Goal: Transaction & Acquisition: Purchase product/service

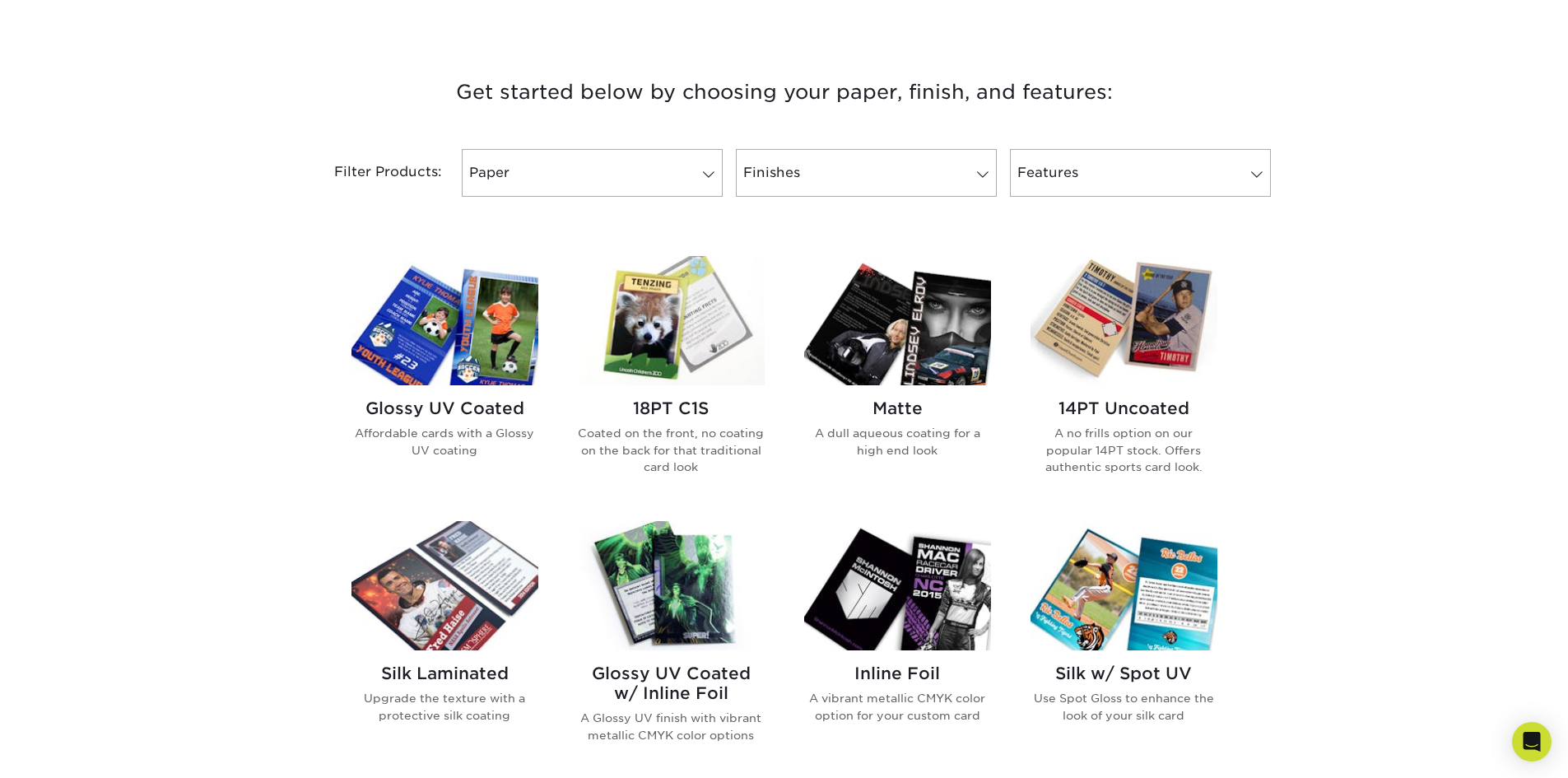
scroll to position [823, 0]
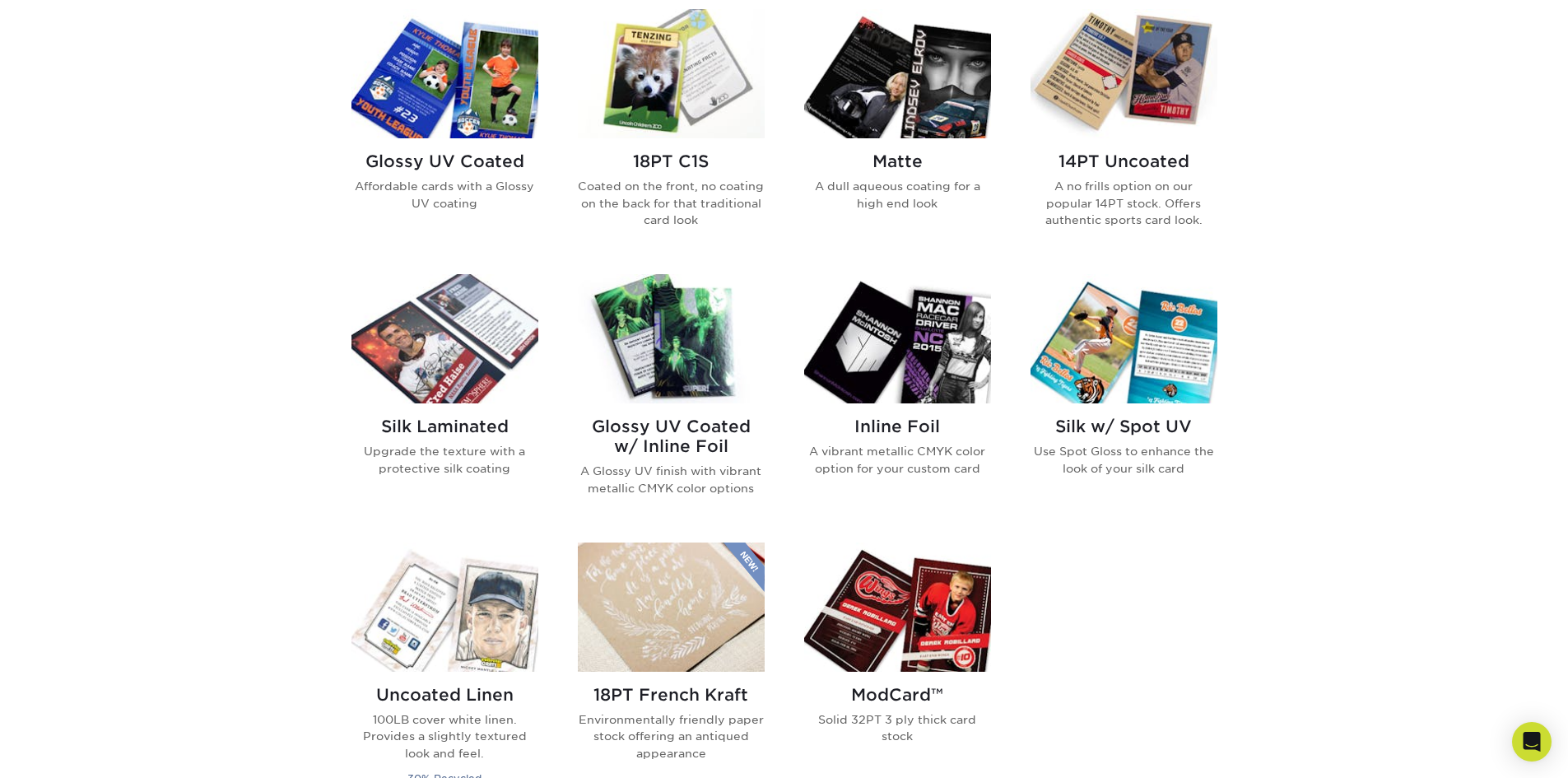
click at [890, 94] on img at bounding box center [897, 73] width 187 height 129
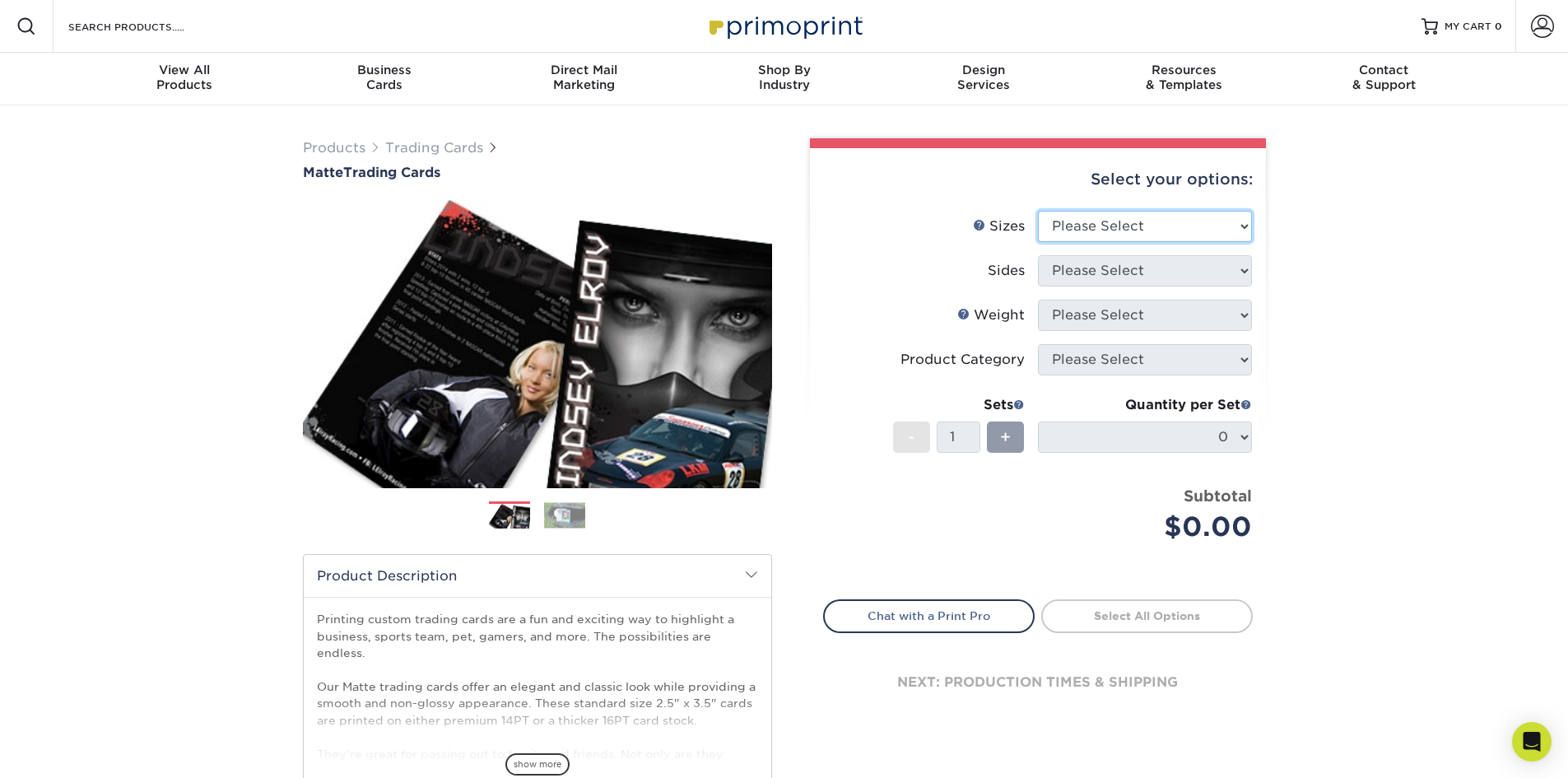
click at [1090, 233] on select "Please Select 2.5" x 3.5"" at bounding box center [1145, 225] width 214 height 31
select select "2.50x3.50"
click at [1038, 210] on select "Please Select 2.5" x 3.5"" at bounding box center [1145, 225] width 214 height 31
click at [1097, 275] on select "Please Select Print Both Sides Print Front Only" at bounding box center [1145, 270] width 214 height 31
select select "13abbda7-1d64-4f25-8bb2-c179b224825d"
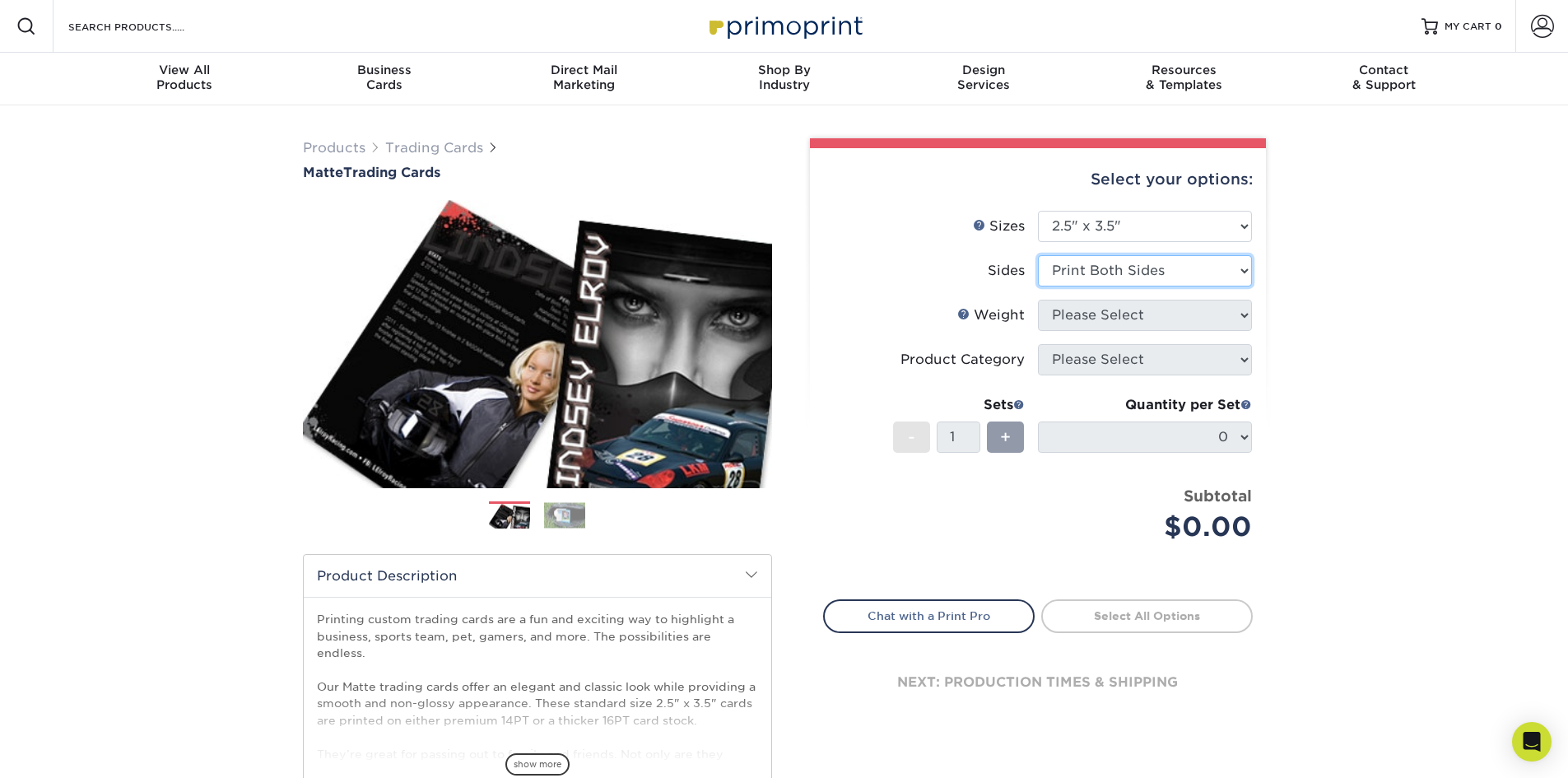
click at [1038, 255] on select "Please Select Print Both Sides Print Front Only" at bounding box center [1145, 270] width 214 height 31
click at [1104, 317] on select "Please Select 16PT 14PT" at bounding box center [1145, 315] width 214 height 31
select select "14PT"
click at [1038, 299] on select "Please Select 16PT 14PT" at bounding box center [1145, 315] width 214 height 31
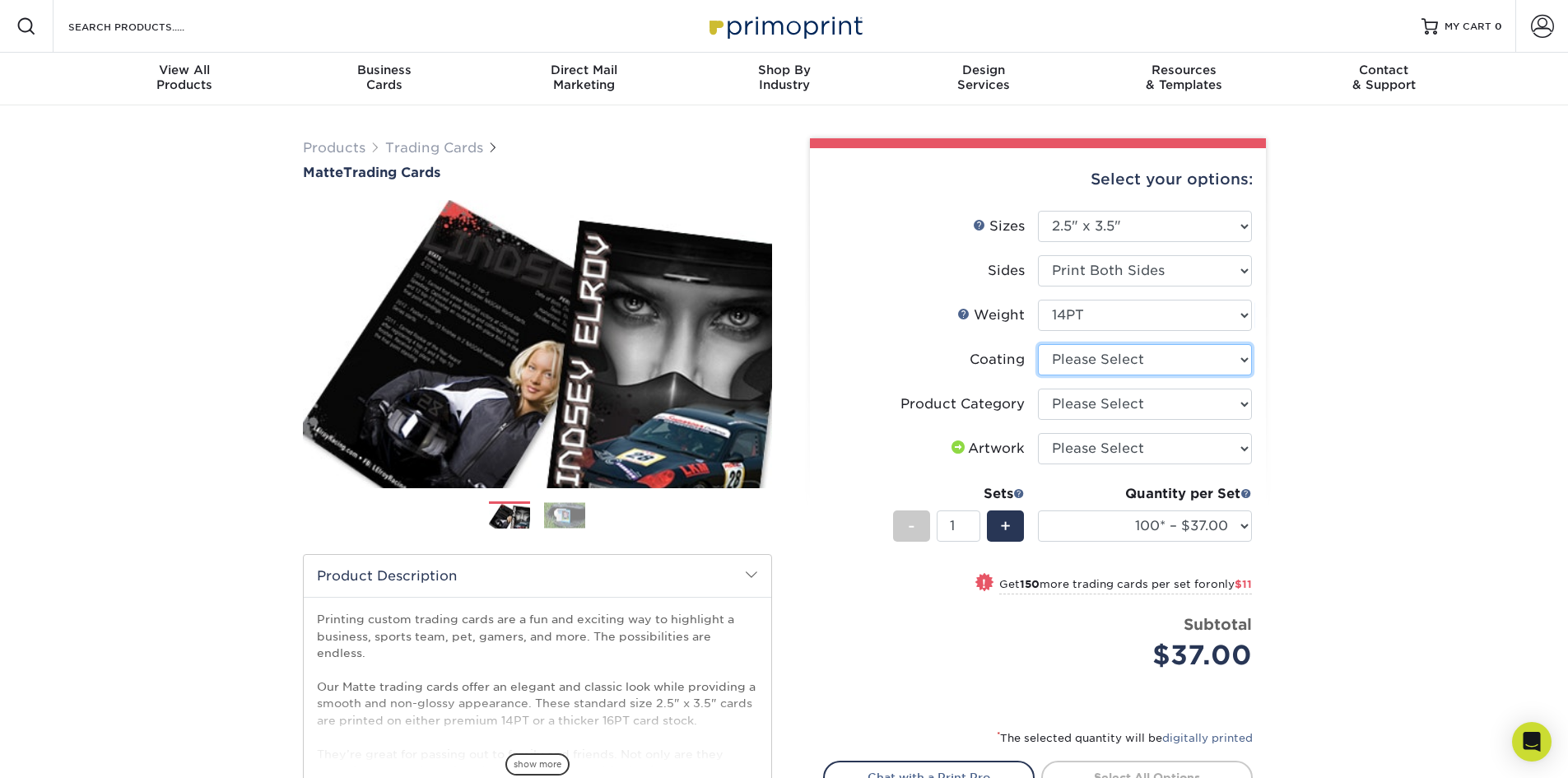
click at [1124, 357] on select at bounding box center [1145, 359] width 214 height 31
select select "121bb7b5-3b4d-429f-bd8d-bbf80e953313"
click at [1038, 344] on select at bounding box center [1145, 359] width 214 height 31
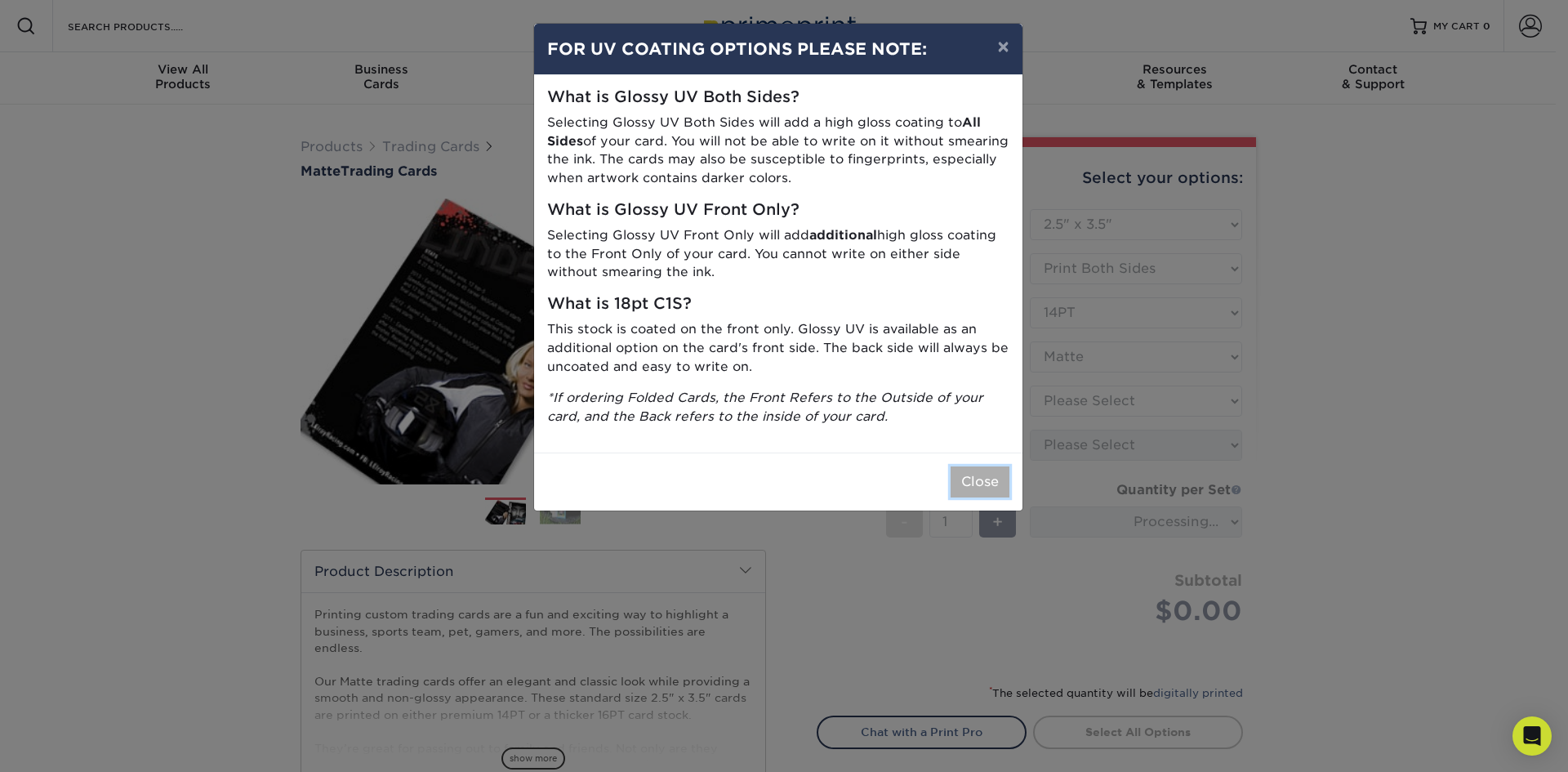
click at [987, 481] on button "Close" at bounding box center [980, 481] width 59 height 31
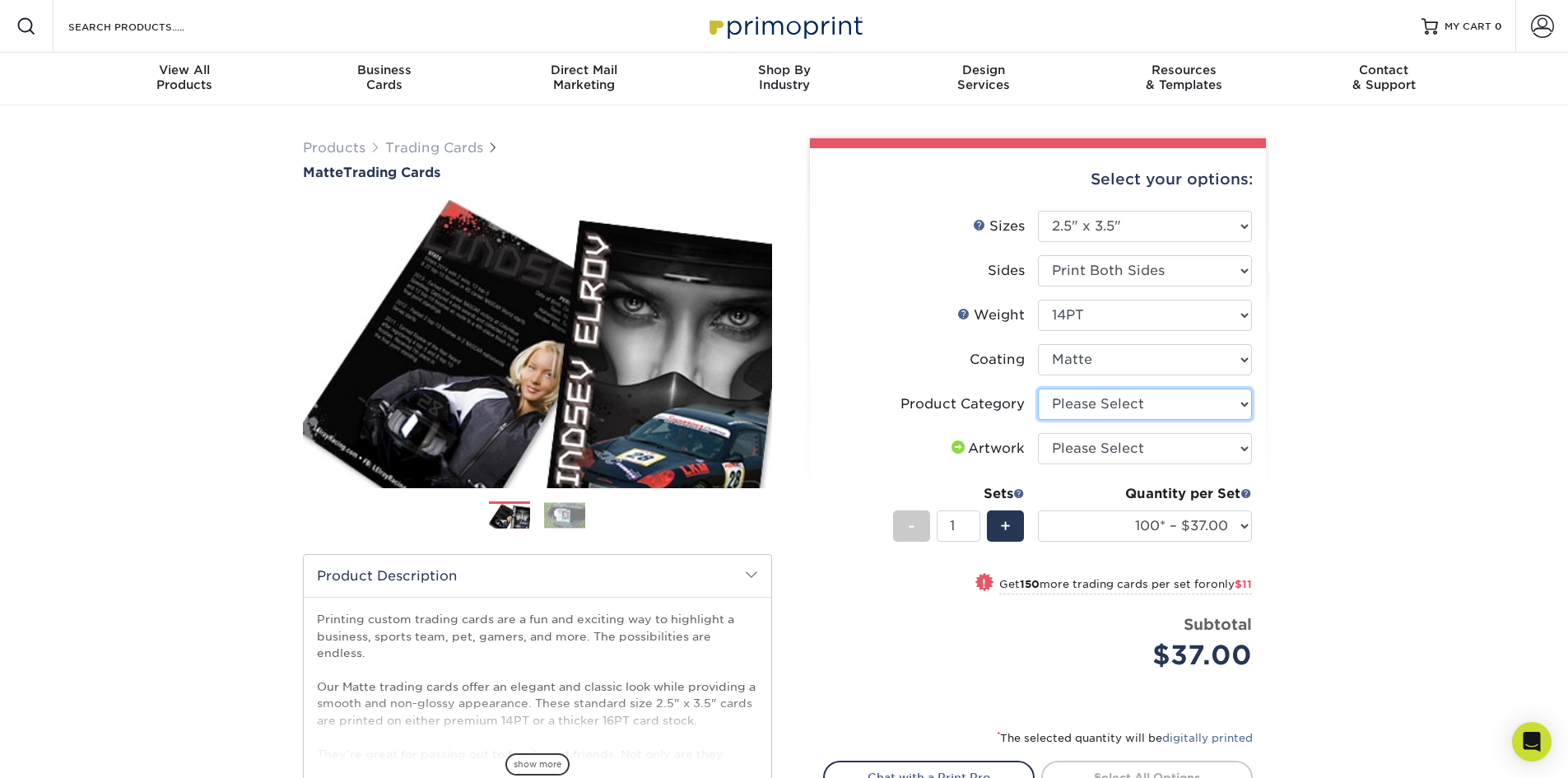
click at [1085, 404] on select "Please Select Trading Cards" at bounding box center [1145, 404] width 214 height 31
select select "c2f9bce9-36c2-409d-b101-c29d9d031e18"
click at [1038, 389] on select "Please Select Trading Cards" at bounding box center [1145, 404] width 214 height 31
click at [1092, 454] on select "Please Select I will upload files I need a design - $100" at bounding box center [1145, 448] width 214 height 31
select select "upload"
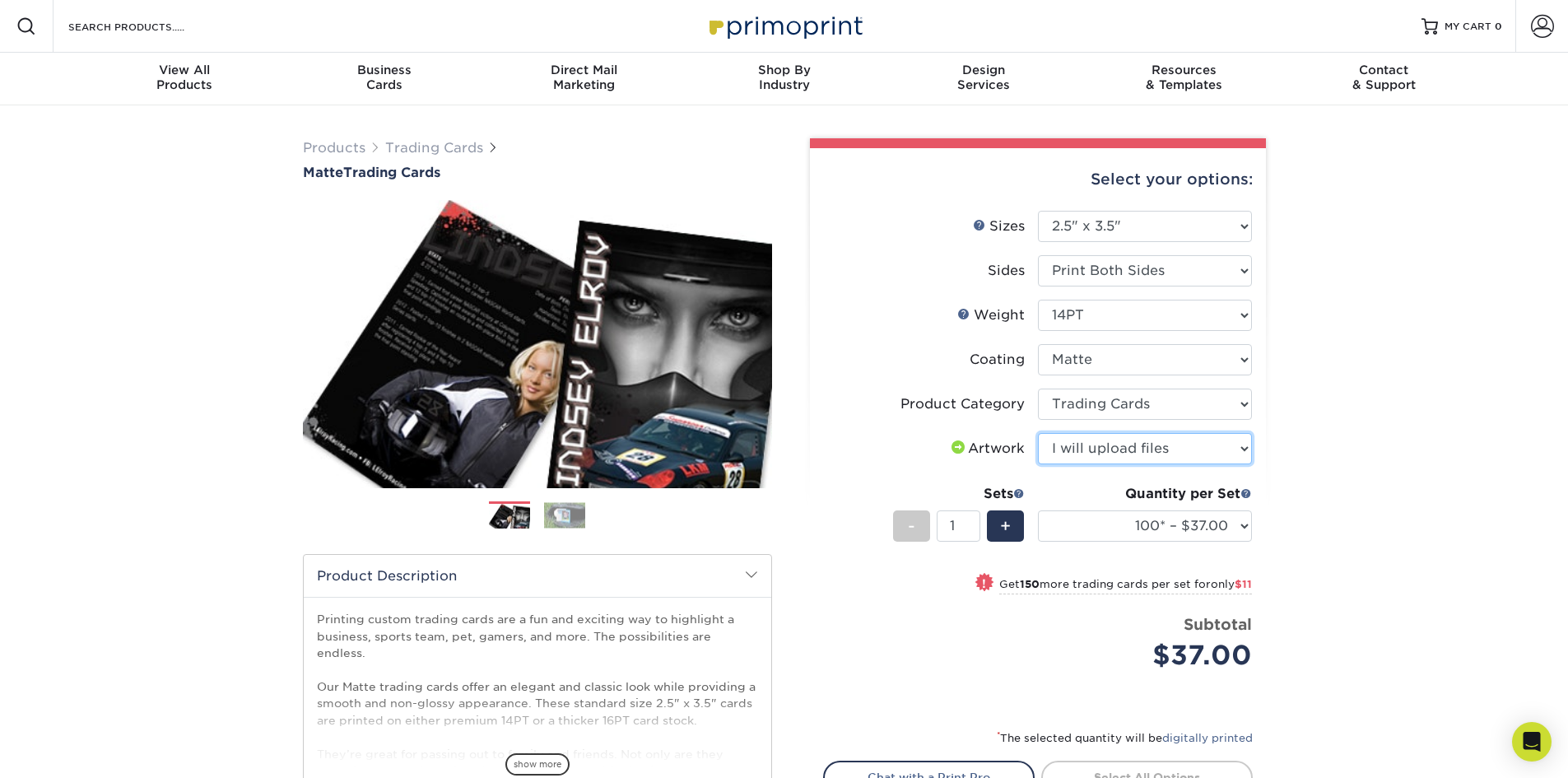
click at [1038, 433] on select "Please Select I will upload files I need a design - $100" at bounding box center [1145, 448] width 214 height 31
